Goal: Information Seeking & Learning: Learn about a topic

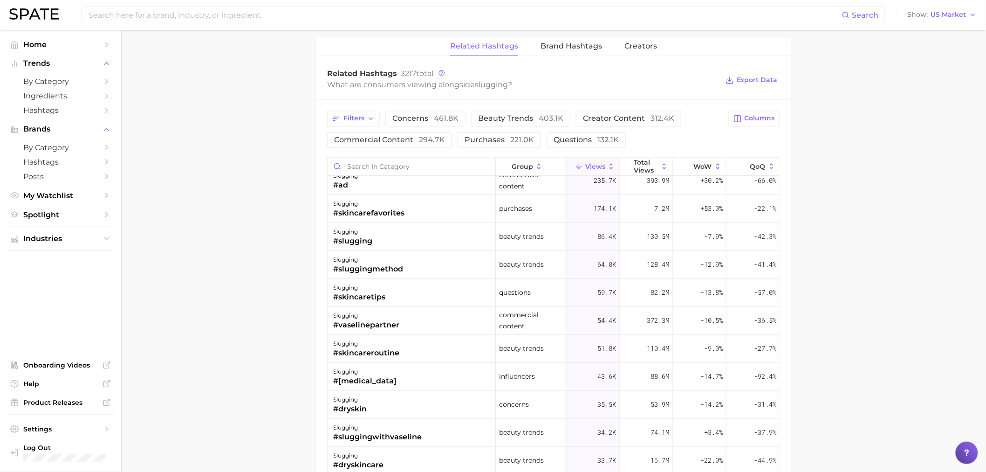
scroll to position [744, 0]
click at [565, 42] on span "Brand Hashtags" at bounding box center [572, 46] width 62 height 8
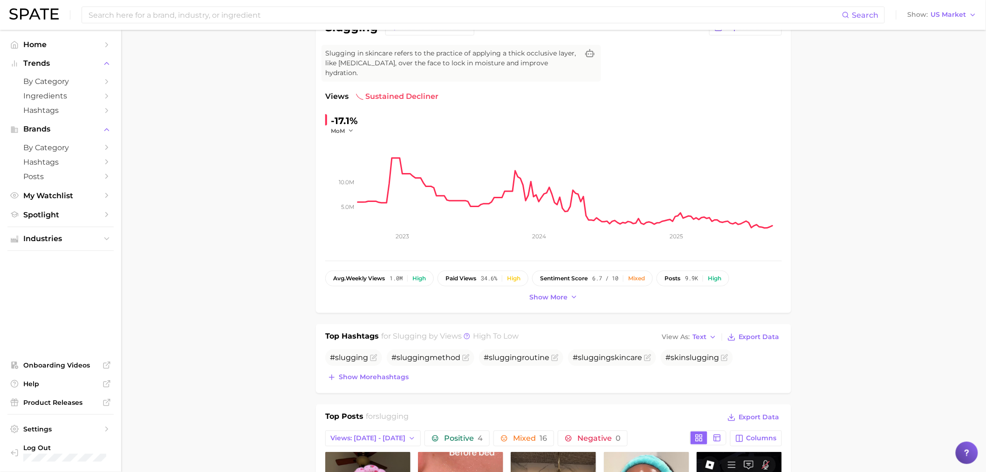
scroll to position [0, 0]
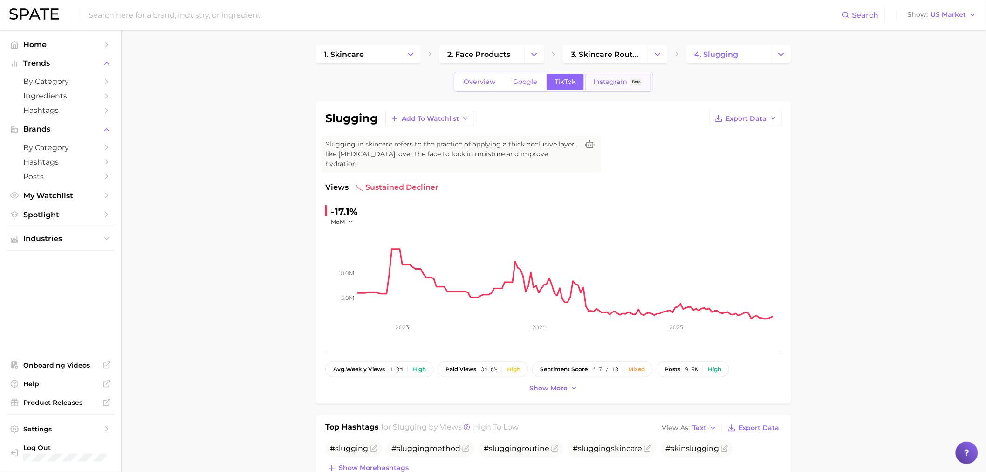
click at [598, 84] on span "Instagram" at bounding box center [610, 82] width 34 height 8
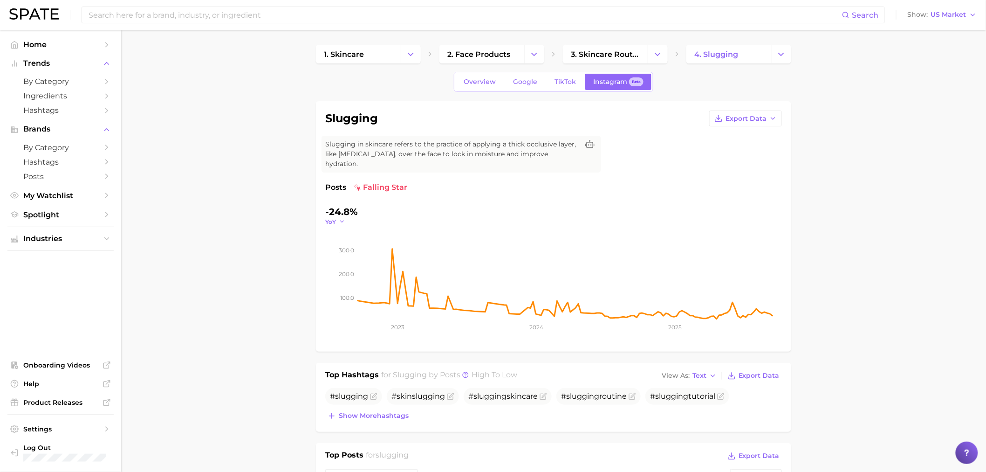
click at [343, 218] on icon "button" at bounding box center [342, 221] width 7 height 7
click at [343, 247] on button "QoQ" at bounding box center [376, 251] width 103 height 17
click at [346, 218] on icon "button" at bounding box center [344, 221] width 7 height 7
click at [339, 264] on span "MoM" at bounding box center [338, 268] width 16 height 8
click at [343, 218] on icon "button" at bounding box center [345, 221] width 7 height 7
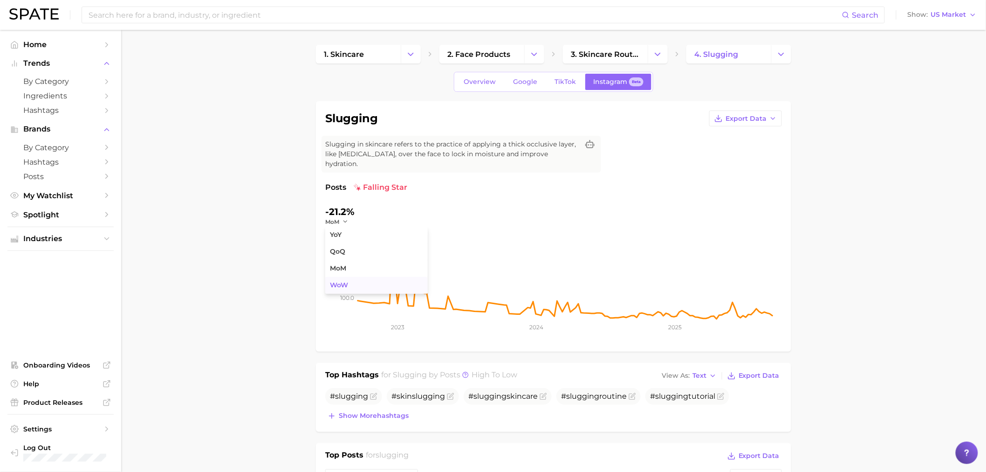
click at [338, 281] on span "WoW" at bounding box center [339, 285] width 18 height 8
click at [348, 218] on icon "button" at bounding box center [347, 221] width 7 height 7
click at [349, 226] on button "YoY" at bounding box center [376, 234] width 103 height 17
click at [222, 22] on input at bounding box center [465, 15] width 754 height 16
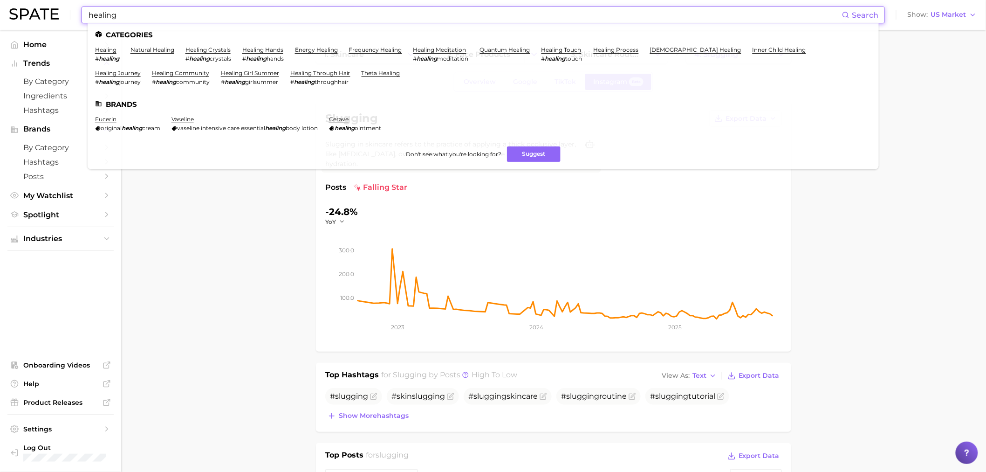
click at [103, 13] on input "healing" at bounding box center [465, 15] width 754 height 16
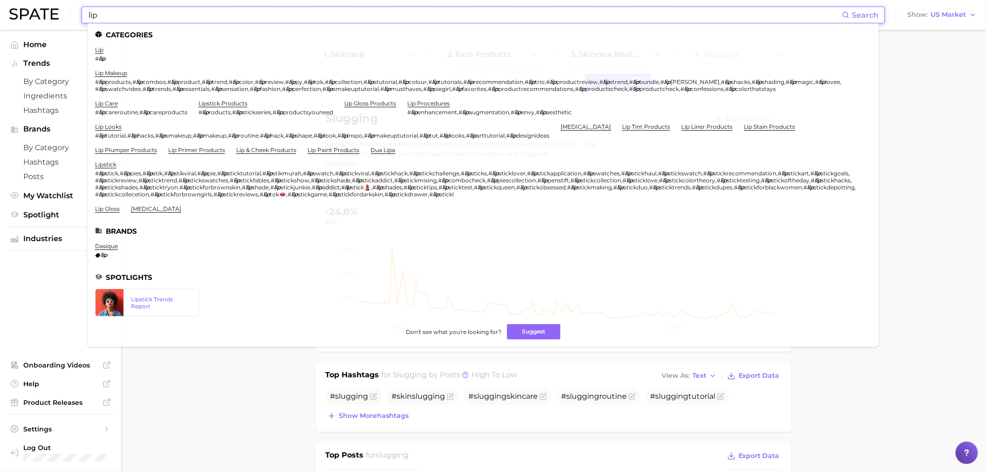
type input "lip"
click at [137, 210] on ul "lip # lip lip makeup # lip products , # lip combos , # lip product , # lip tren…" at bounding box center [483, 132] width 776 height 173
click at [137, 206] on link "[MEDICAL_DATA]" at bounding box center [156, 208] width 50 height 7
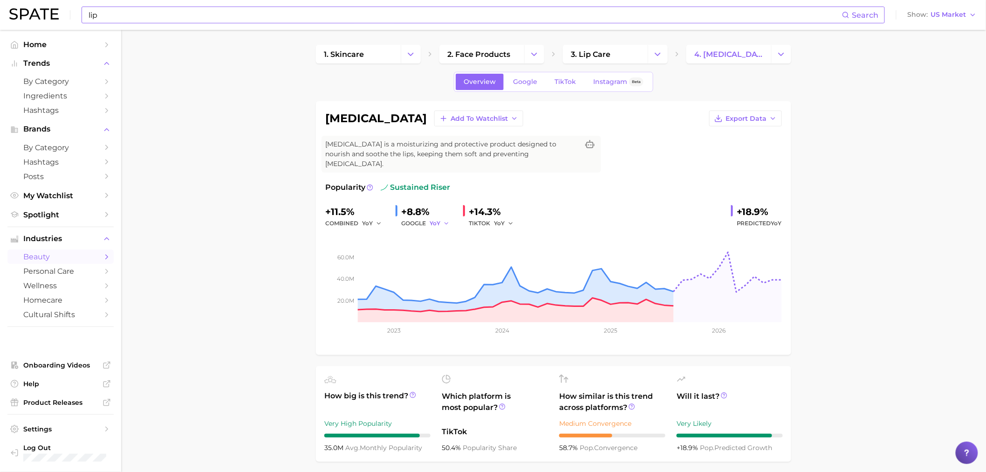
click at [440, 218] on button "YoY" at bounding box center [440, 223] width 20 height 11
click at [450, 247] on button "QoQ" at bounding box center [481, 255] width 103 height 17
click at [502, 219] on span "YoY" at bounding box center [499, 223] width 11 height 8
click at [517, 249] on button "QoQ" at bounding box center [545, 255] width 103 height 17
click at [449, 218] on button "QoQ" at bounding box center [441, 223] width 22 height 11
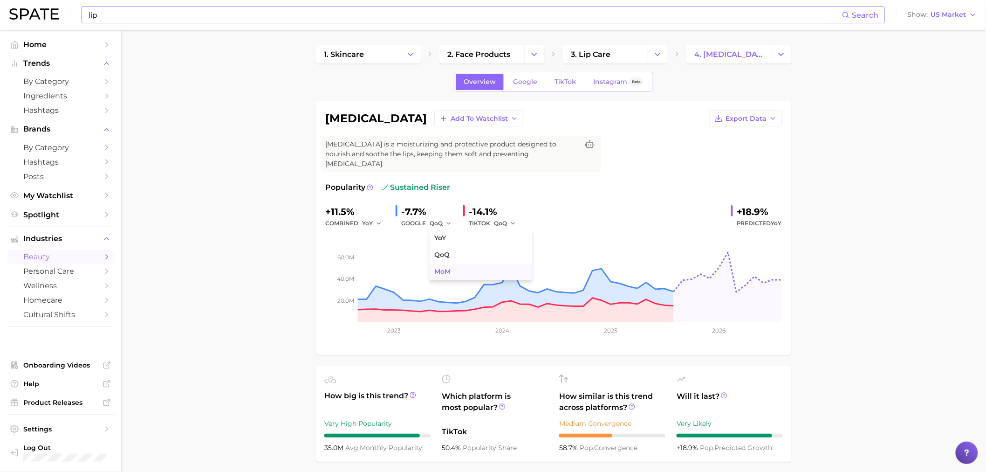
click at [451, 263] on button "MoM" at bounding box center [481, 271] width 103 height 17
click at [499, 219] on span "QoQ" at bounding box center [500, 223] width 13 height 8
click at [507, 267] on span "MoM" at bounding box center [507, 271] width 16 height 8
click at [445, 218] on button "MoM" at bounding box center [441, 223] width 23 height 11
click at [456, 247] on button "QoQ" at bounding box center [481, 255] width 103 height 17
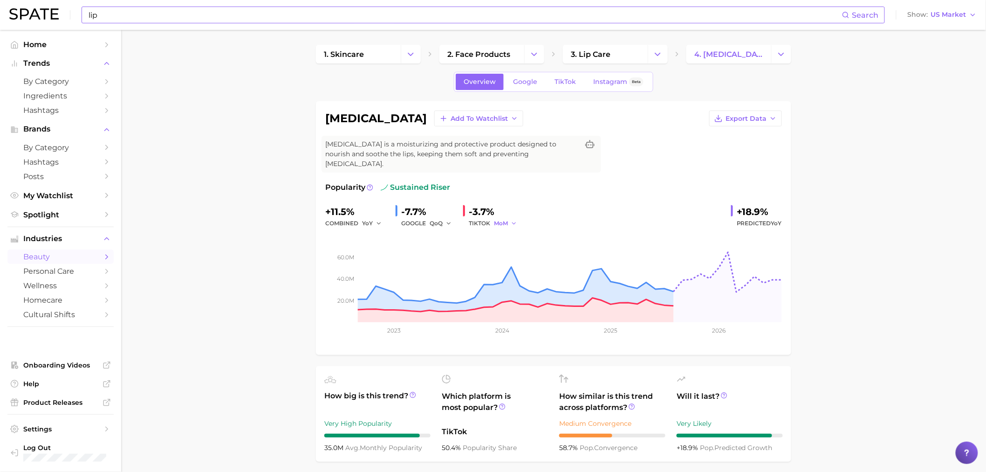
click at [505, 219] on span "MoM" at bounding box center [501, 223] width 14 height 8
click at [509, 251] on span "QoQ" at bounding box center [506, 255] width 15 height 8
click at [532, 76] on link "Google" at bounding box center [525, 82] width 40 height 16
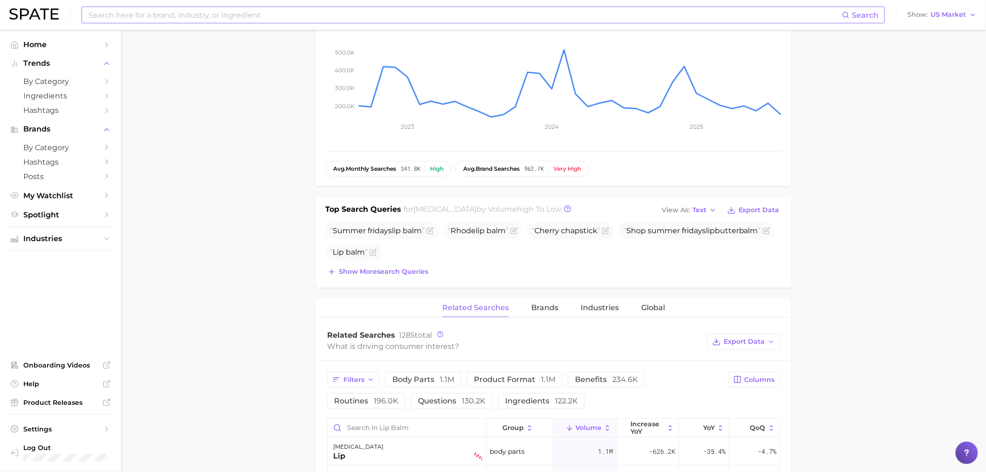
scroll to position [199, 0]
click at [547, 300] on button "Brands" at bounding box center [544, 309] width 27 height 18
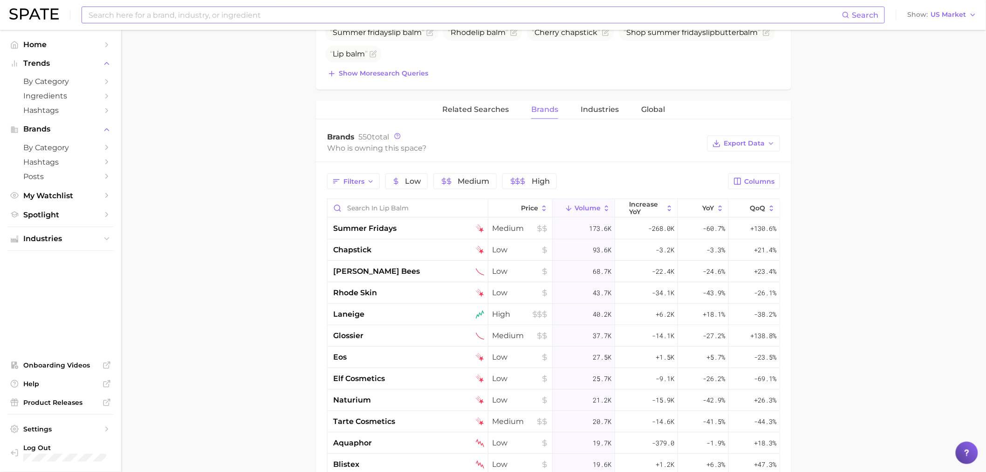
scroll to position [0, 0]
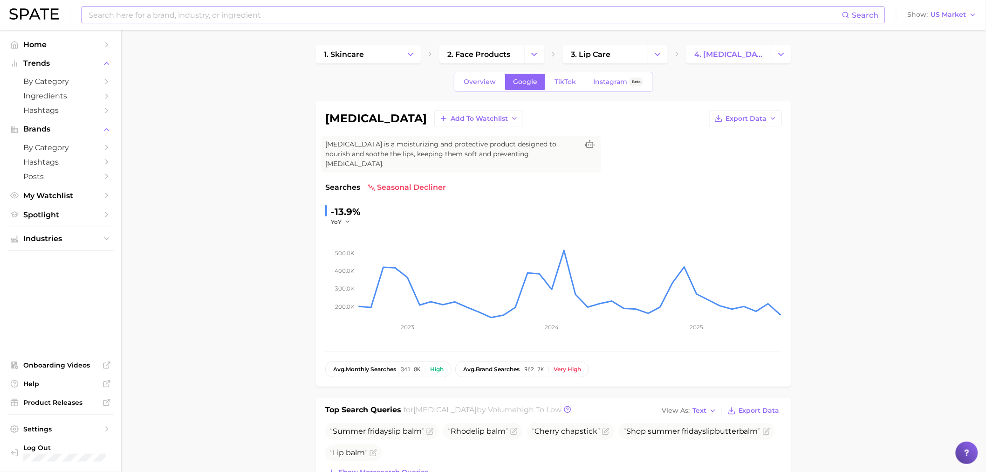
click at [558, 78] on span "TikTok" at bounding box center [565, 82] width 21 height 8
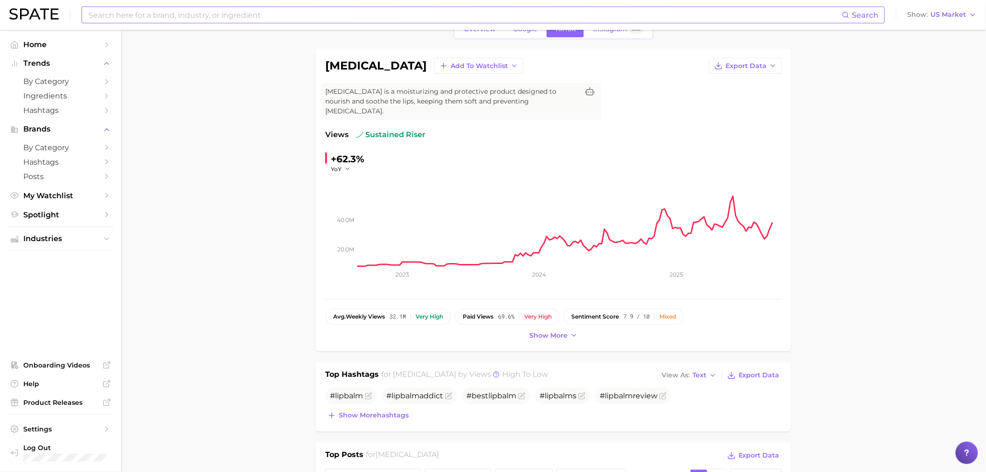
scroll to position [52, 0]
click at [347, 166] on icon "button" at bounding box center [347, 169] width 7 height 7
click at [355, 191] on button "QoQ" at bounding box center [382, 199] width 103 height 17
click at [345, 165] on button "QoQ" at bounding box center [342, 169] width 22 height 8
click at [356, 208] on button "MoM" at bounding box center [382, 216] width 103 height 17
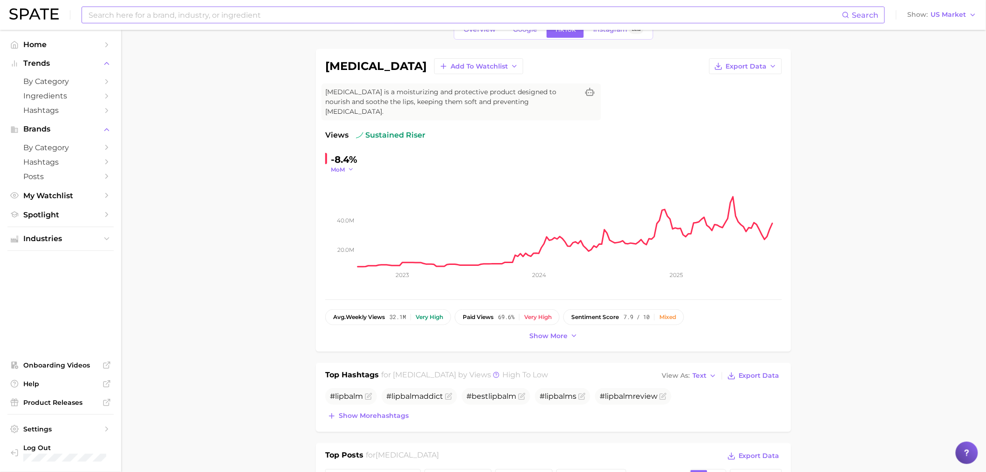
click at [352, 166] on icon "button" at bounding box center [351, 169] width 7 height 7
click at [353, 175] on button "YoY" at bounding box center [382, 182] width 103 height 17
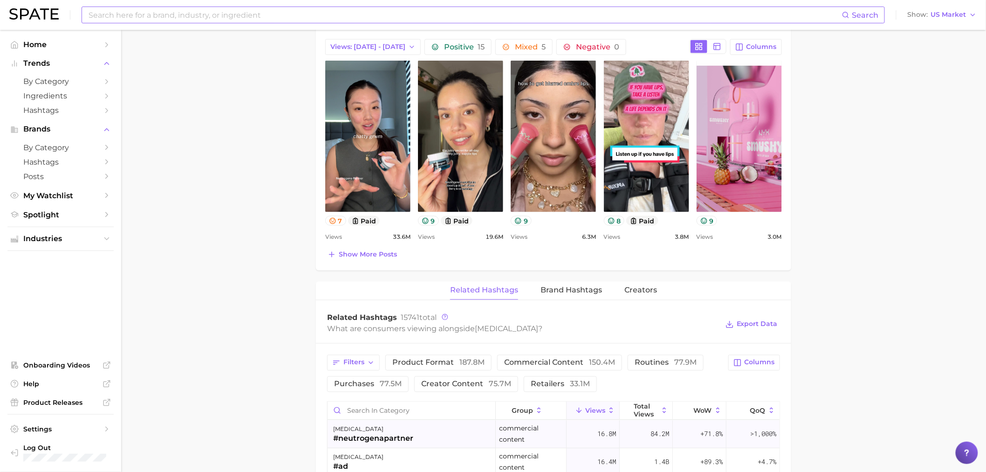
scroll to position [481, 0]
click at [558, 286] on button "Brand Hashtags" at bounding box center [572, 291] width 62 height 18
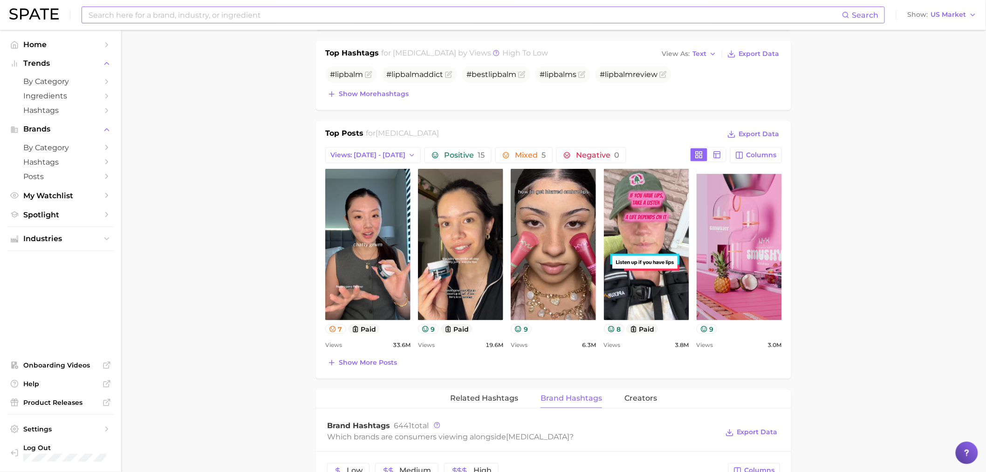
scroll to position [383, 0]
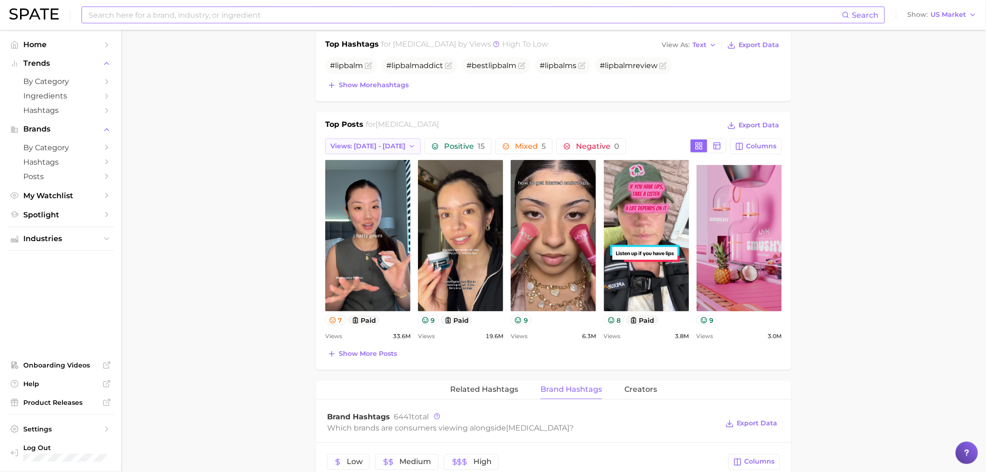
click at [379, 142] on button "Views: [DATE] - [DATE]" at bounding box center [373, 146] width 96 height 16
click at [380, 189] on button "Total Views" at bounding box center [376, 197] width 103 height 17
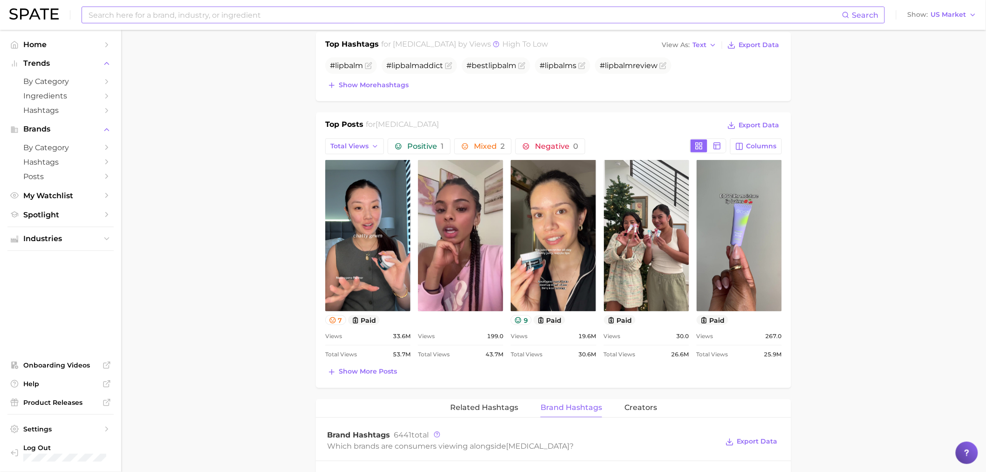
scroll to position [0, 0]
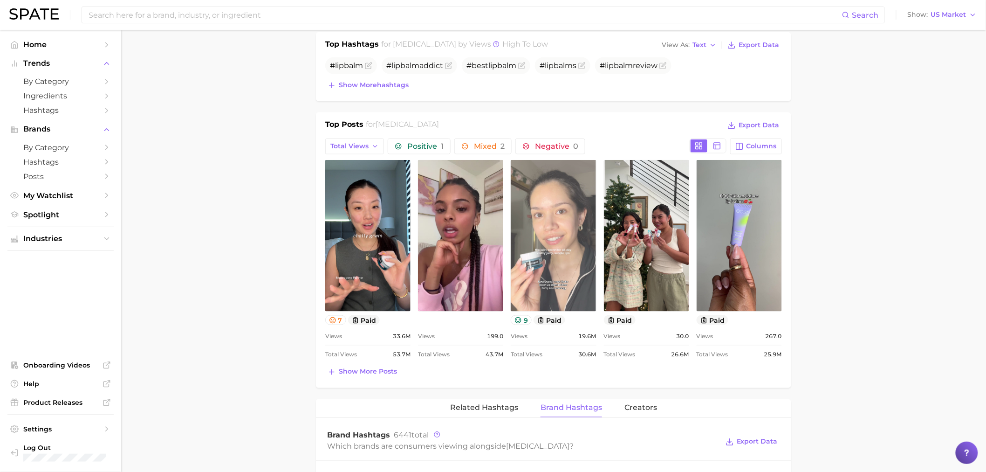
click at [551, 191] on link "view post on TikTok" at bounding box center [553, 235] width 85 height 151
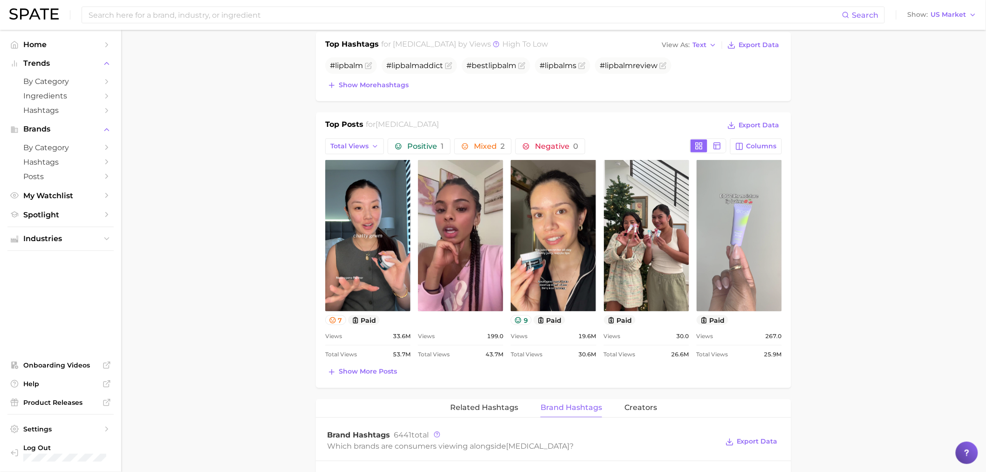
click at [755, 207] on link "view post on TikTok" at bounding box center [739, 235] width 85 height 151
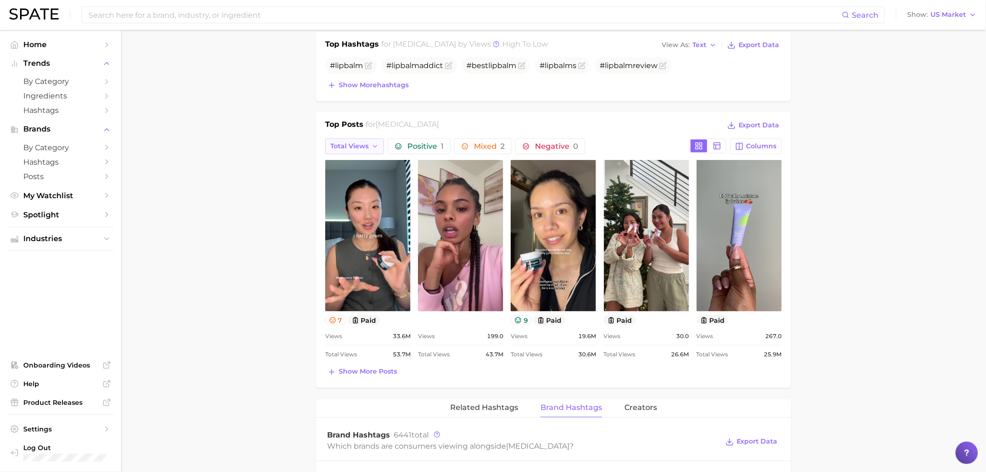
click at [369, 138] on button "Total Views" at bounding box center [354, 146] width 59 height 16
click at [380, 176] on span "Views: [DATE] - [DATE]" at bounding box center [367, 180] width 75 height 8
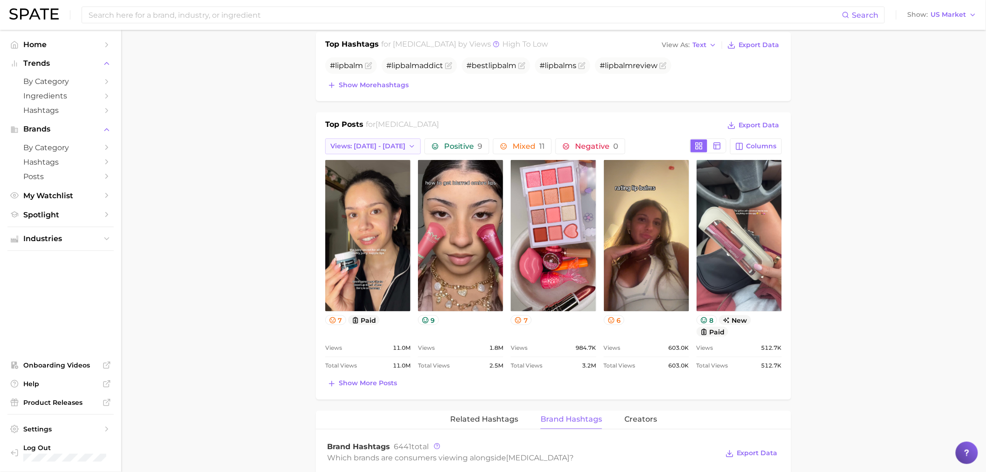
click at [381, 142] on span "Views: [DATE] - [DATE]" at bounding box center [367, 146] width 75 height 8
click at [379, 159] on span "Views: [DATE] - [DATE]" at bounding box center [367, 163] width 75 height 8
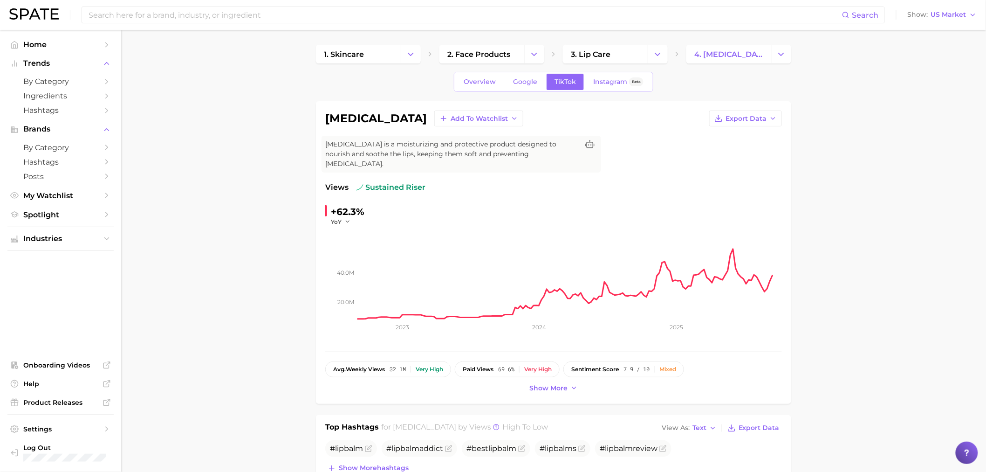
scroll to position [0, 0]
